Goal: Transaction & Acquisition: Purchase product/service

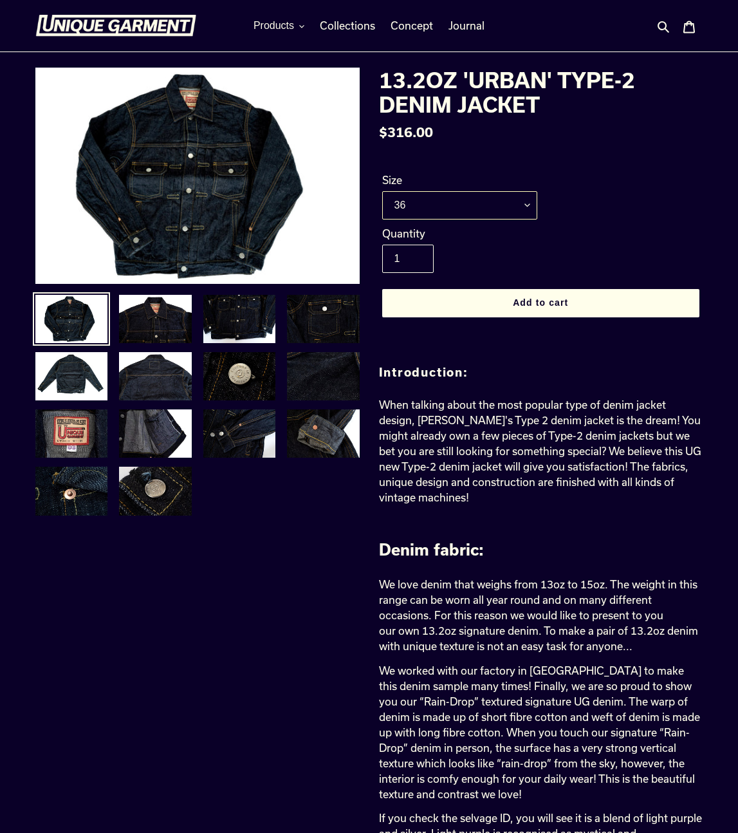
click at [433, 217] on select "36 38 40 42 44" at bounding box center [460, 205] width 156 height 28
select select "42"
click at [382, 191] on select "36 38 40 42 44" at bounding box center [460, 205] width 156 height 28
click at [56, 324] on img at bounding box center [71, 319] width 75 height 51
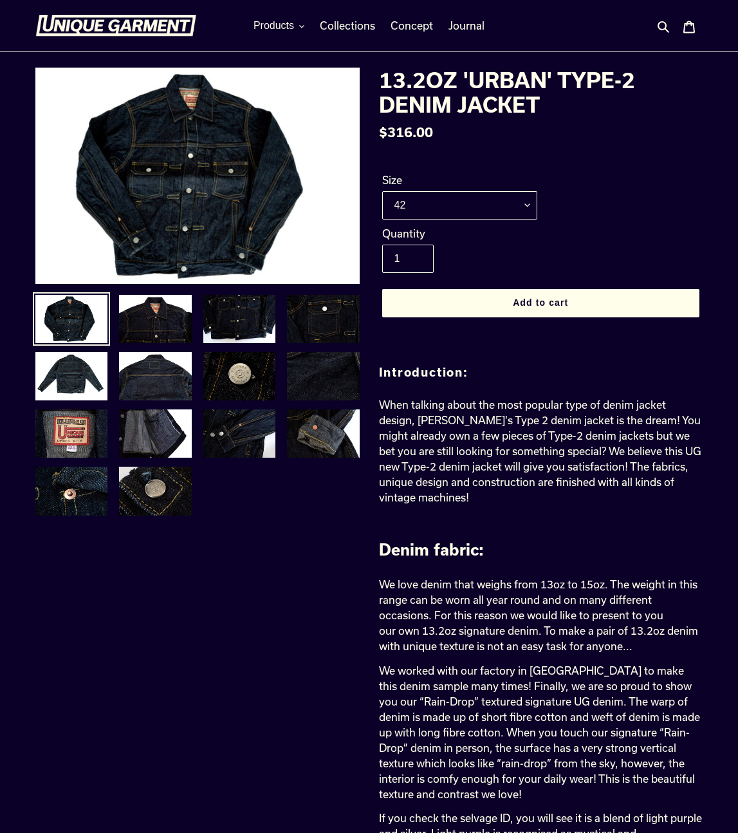
click at [48, 319] on img at bounding box center [71, 319] width 75 height 51
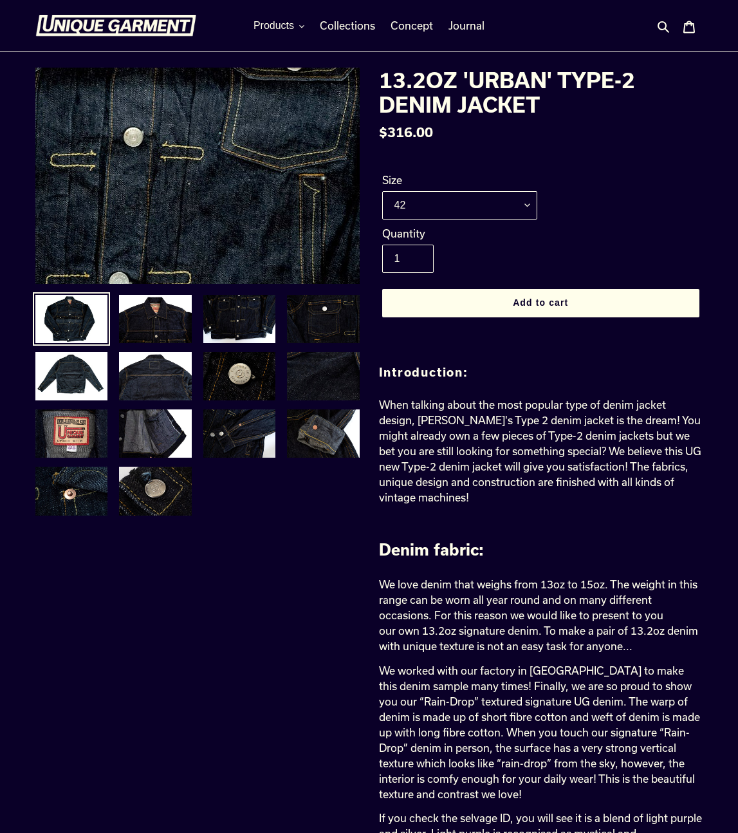
click at [209, 209] on img at bounding box center [167, 81] width 1236 height 825
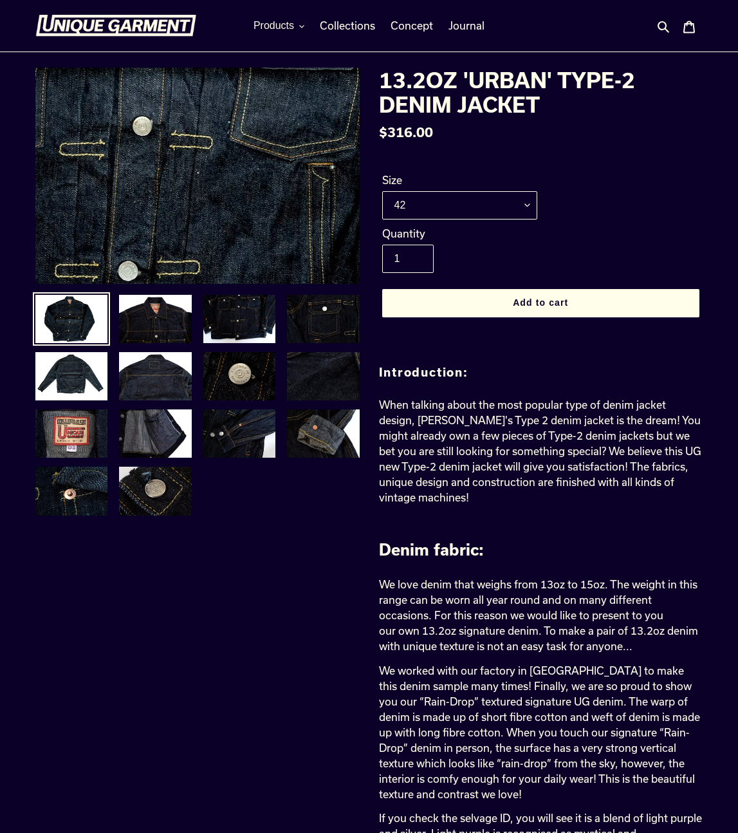
click at [205, 213] on img at bounding box center [176, 70] width 1236 height 825
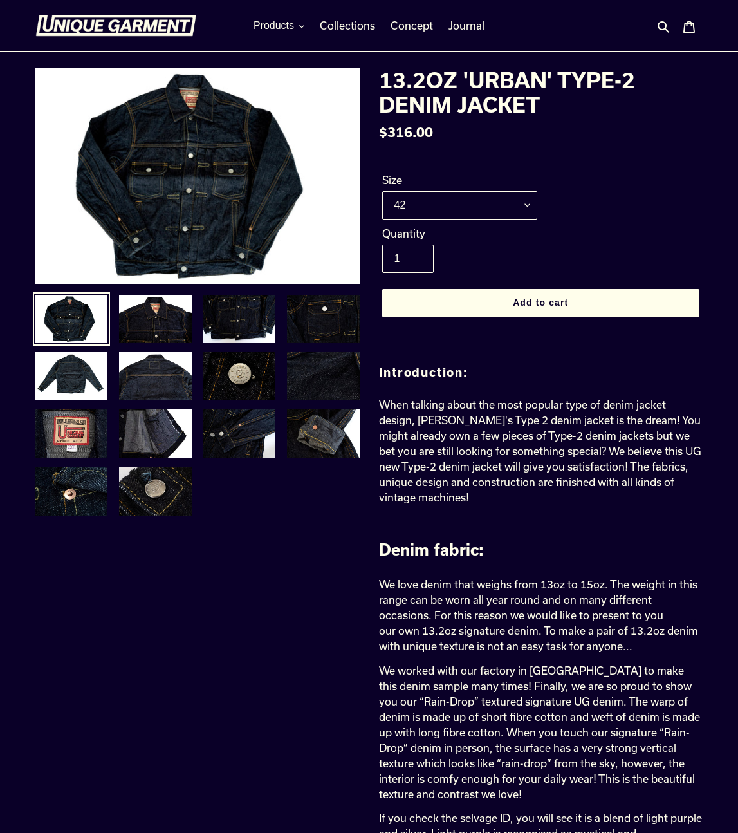
click at [79, 322] on img at bounding box center [71, 319] width 75 height 51
click at [146, 323] on img at bounding box center [155, 319] width 75 height 51
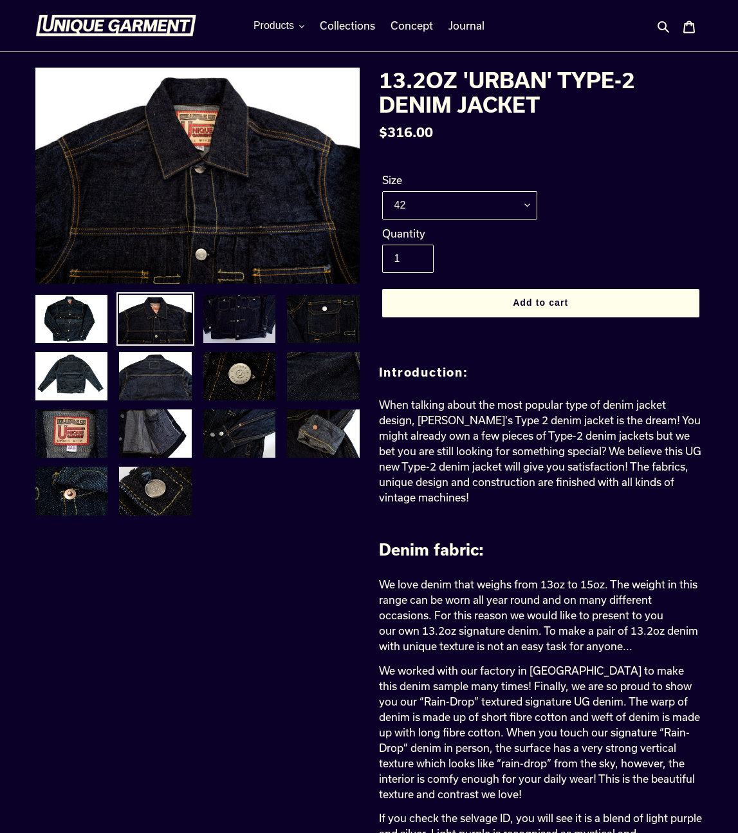
click at [213, 324] on img at bounding box center [239, 319] width 75 height 51
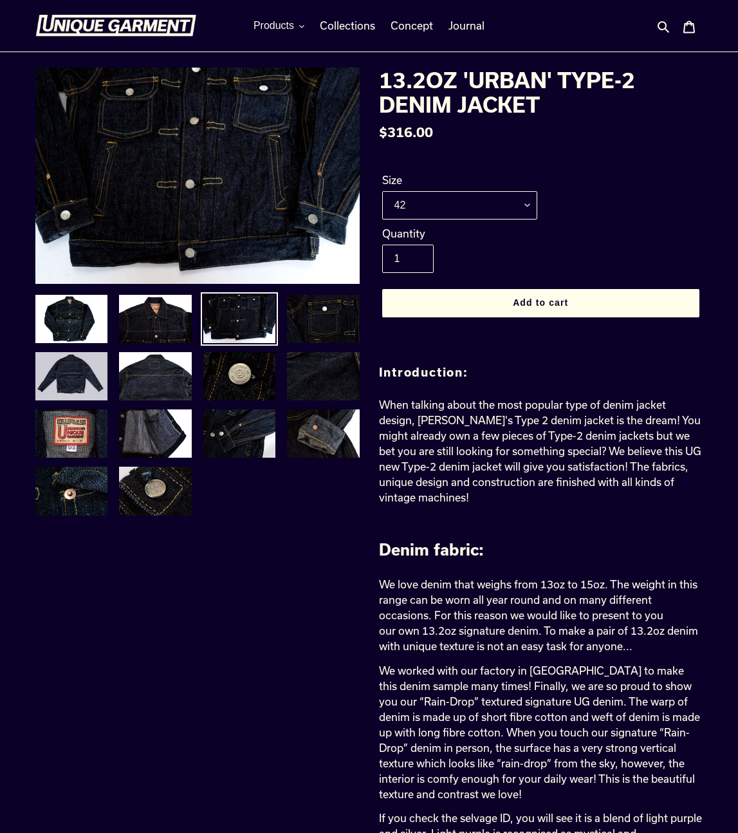
click at [80, 377] on img at bounding box center [71, 376] width 75 height 51
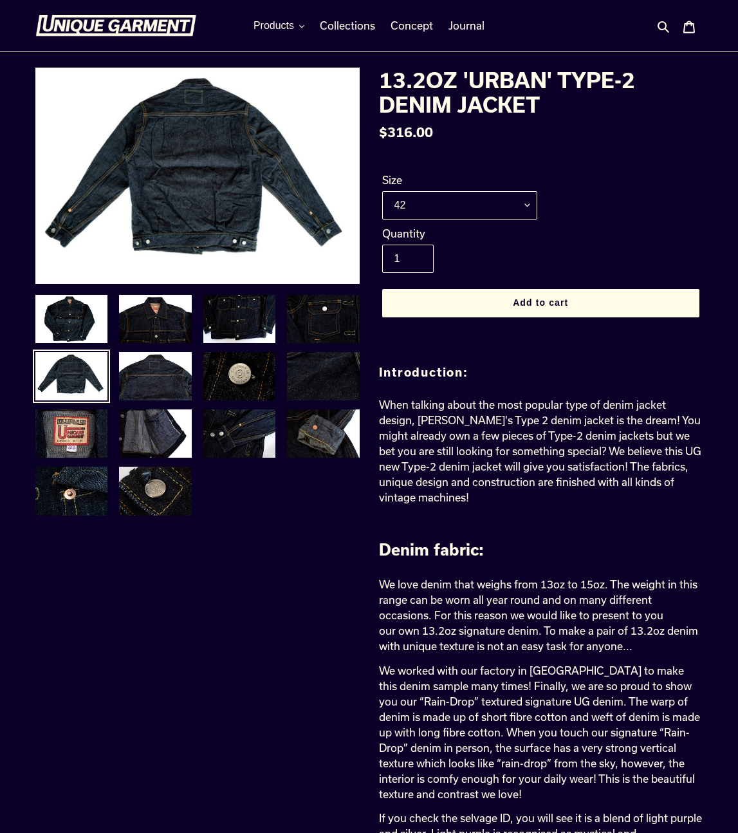
click at [113, 372] on li at bounding box center [155, 379] width 84 height 57
click at [224, 370] on img at bounding box center [239, 376] width 75 height 51
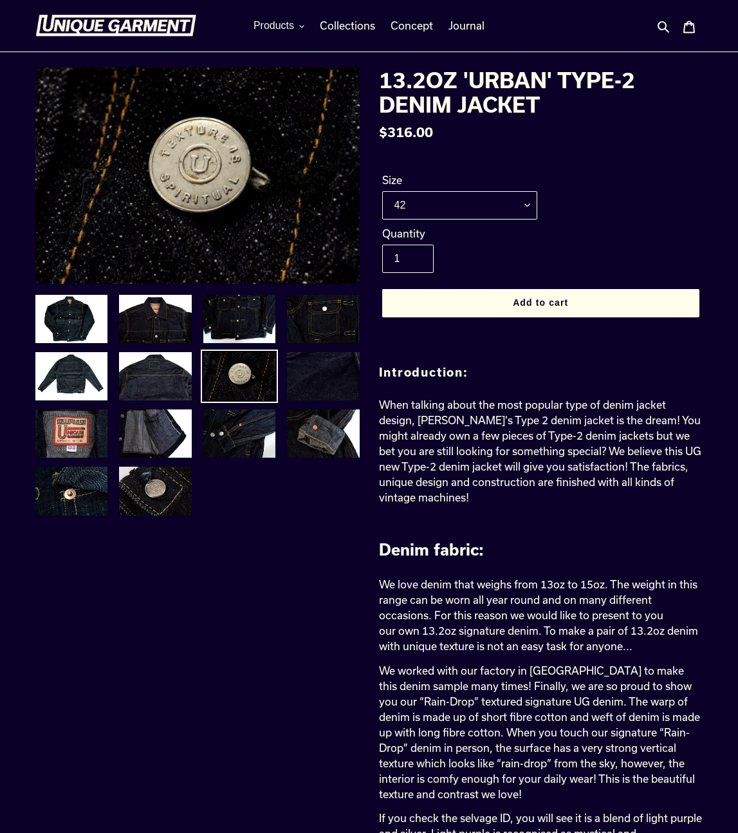
click at [299, 371] on img at bounding box center [323, 376] width 75 height 51
